Goal: Information Seeking & Learning: Learn about a topic

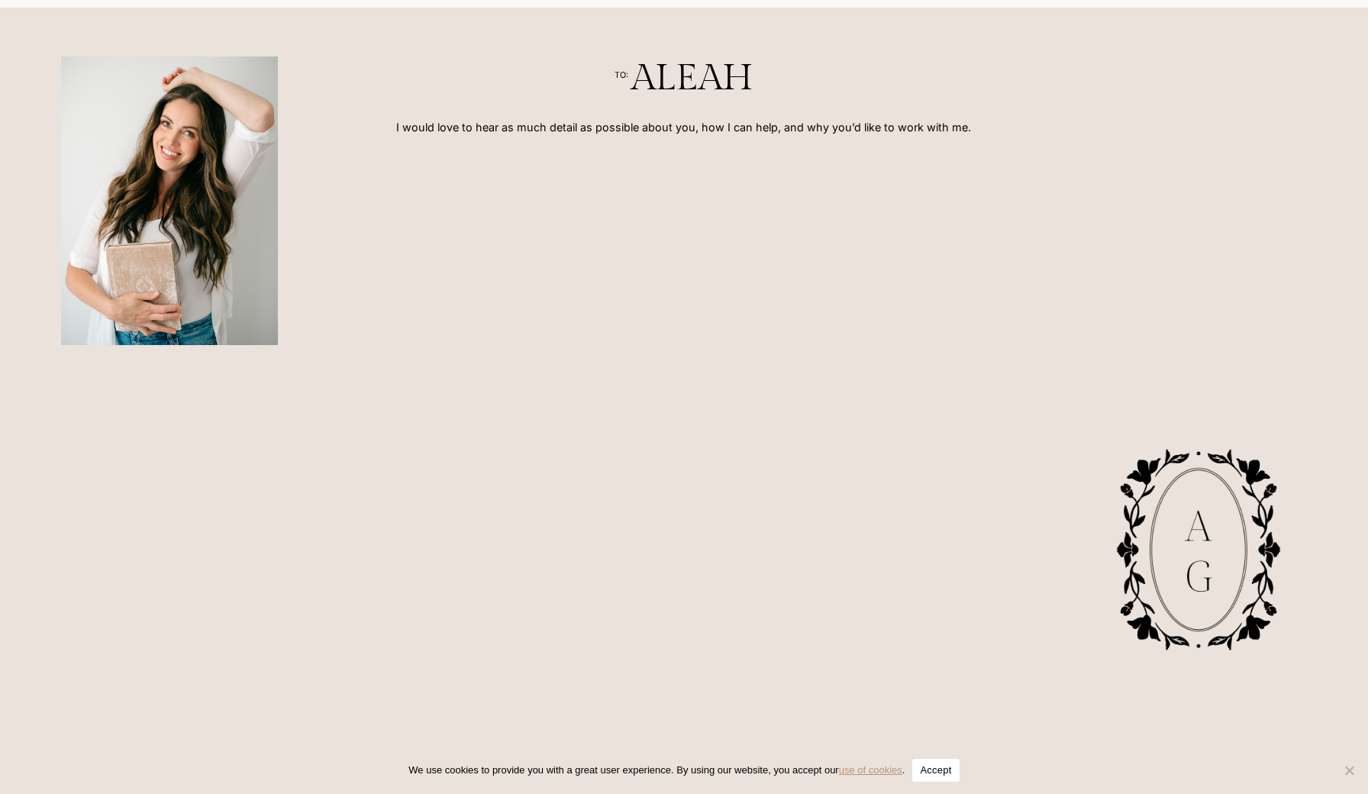
scroll to position [624, 0]
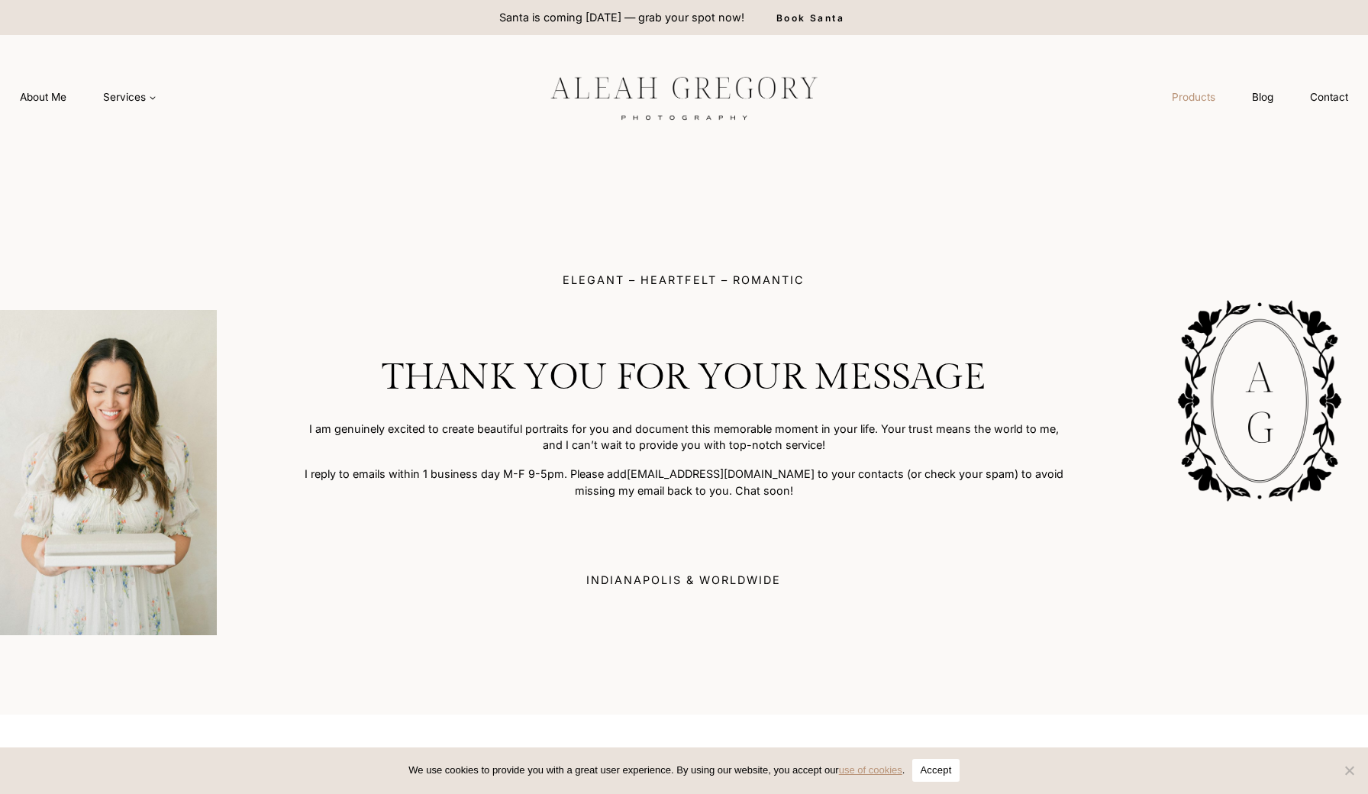
click at [1204, 100] on link "Products" at bounding box center [1193, 97] width 80 height 28
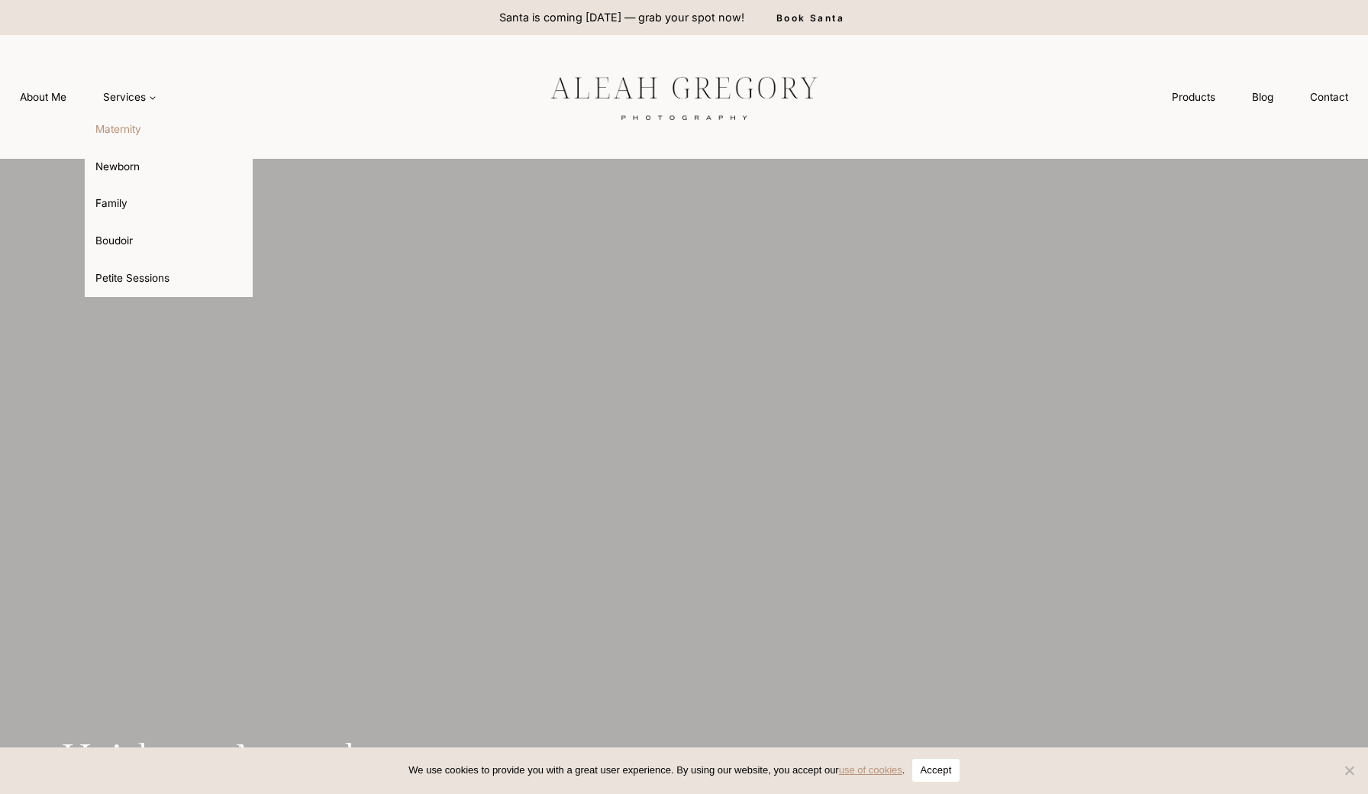
click at [144, 133] on link "Maternity" at bounding box center [169, 129] width 168 height 37
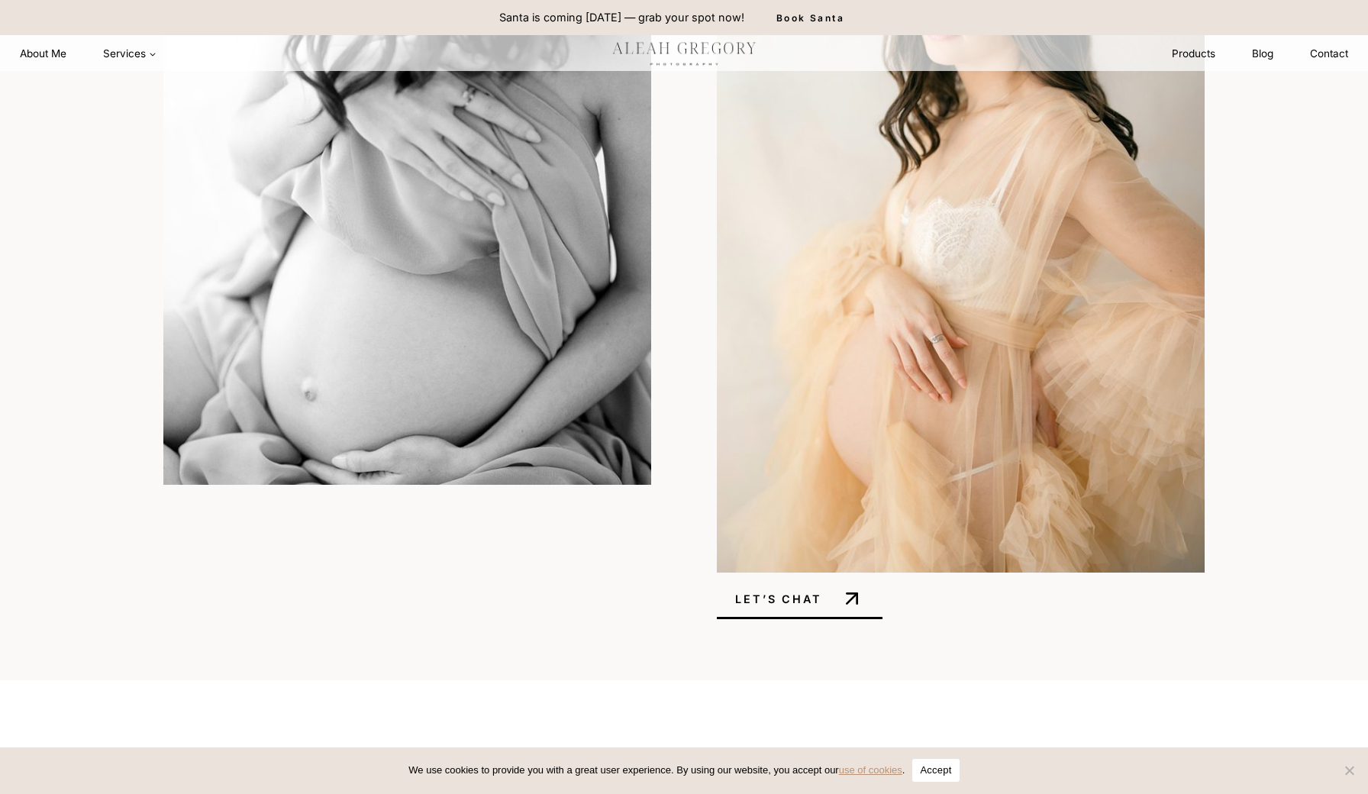
scroll to position [6087, 0]
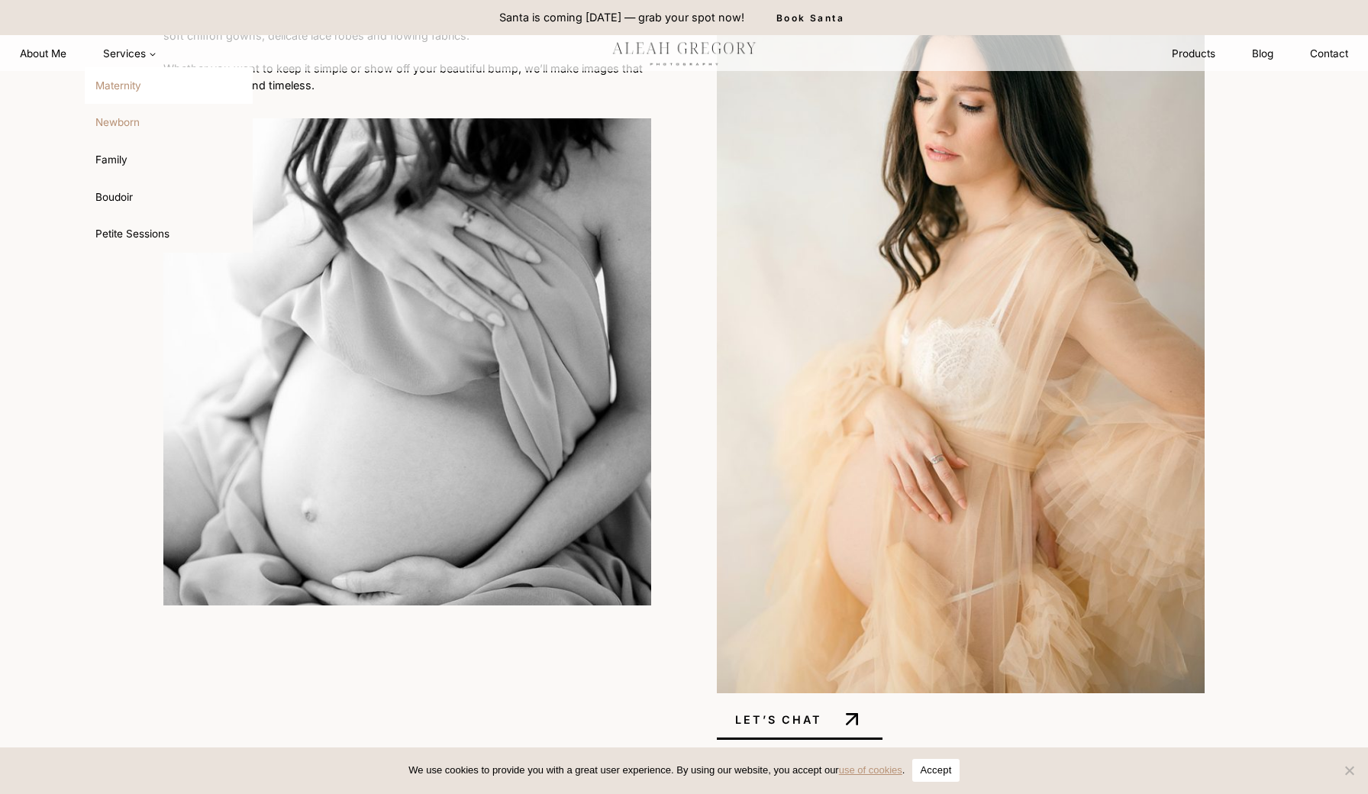
click at [134, 121] on link "Newborn" at bounding box center [169, 123] width 168 height 37
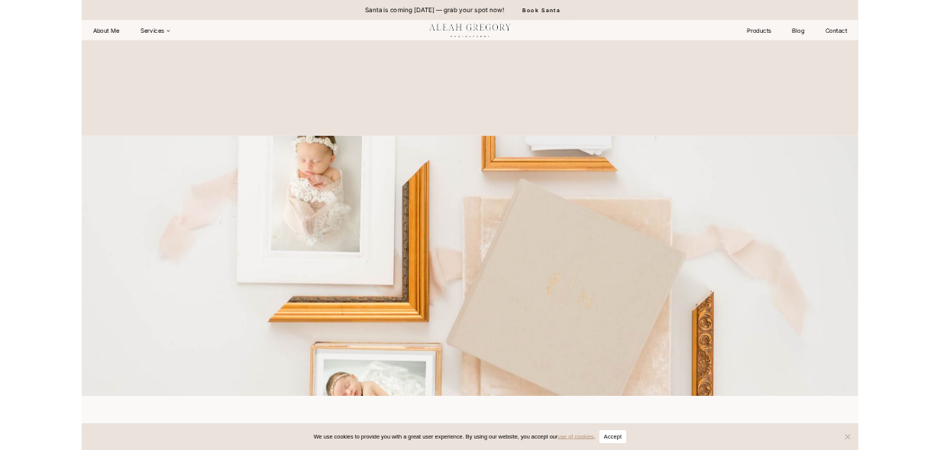
scroll to position [8380, 0]
